Goal: Task Accomplishment & Management: Manage account settings

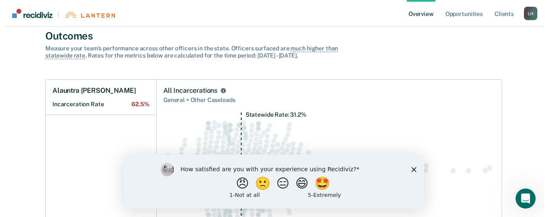
scroll to position [20, 0]
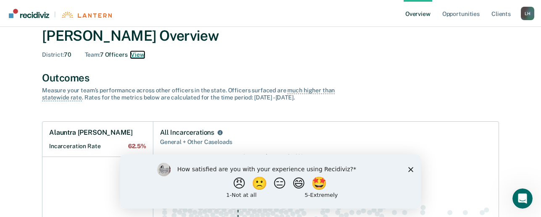
click at [143, 55] on button "View" at bounding box center [137, 54] width 13 height 7
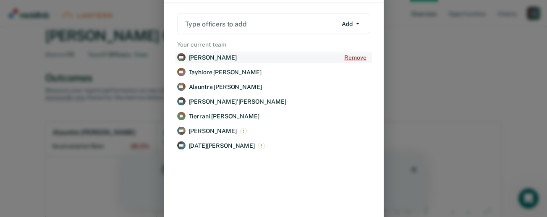
click at [353, 55] on button "Remove" at bounding box center [355, 57] width 29 height 11
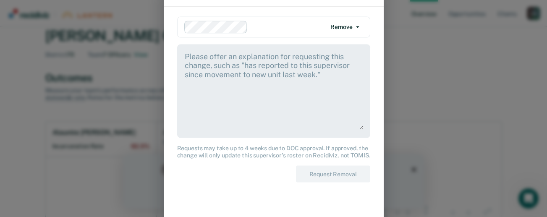
click at [252, 64] on textarea at bounding box center [274, 90] width 180 height 79
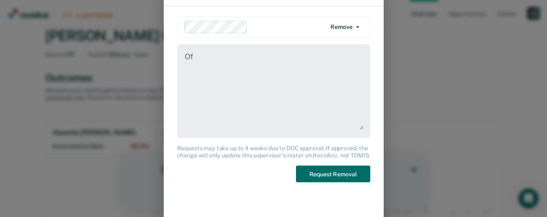
type textarea "O"
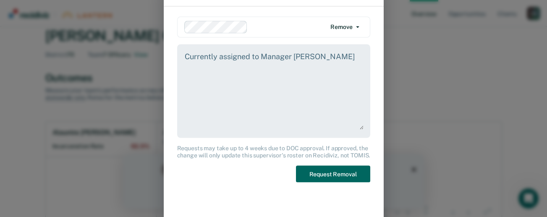
type textarea "Currently assigned to Manager [PERSON_NAME]"
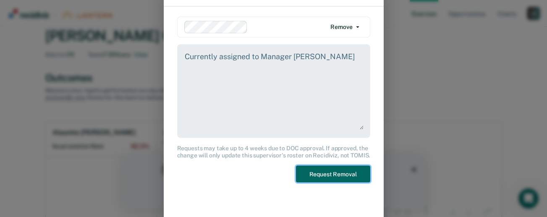
click at [342, 175] on button "Request Removal" at bounding box center [333, 173] width 74 height 17
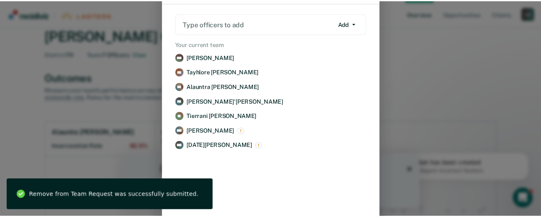
scroll to position [0, 0]
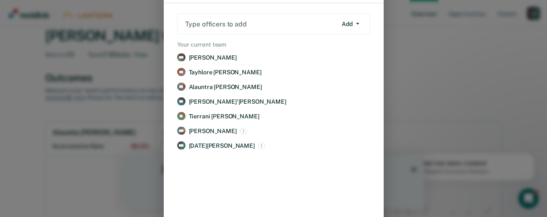
click at [439, 58] on div "7 officers on [PERSON_NAME] Team Type officers to add Add Add Remove Your curre…" at bounding box center [273, 108] width 547 height 217
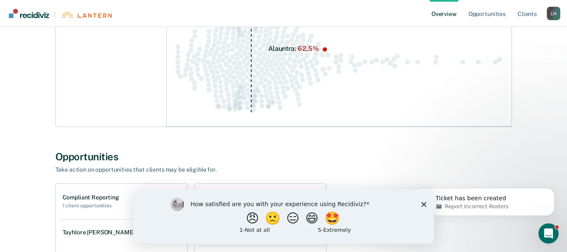
scroll to position [146, 0]
